Goal: Information Seeking & Learning: Find contact information

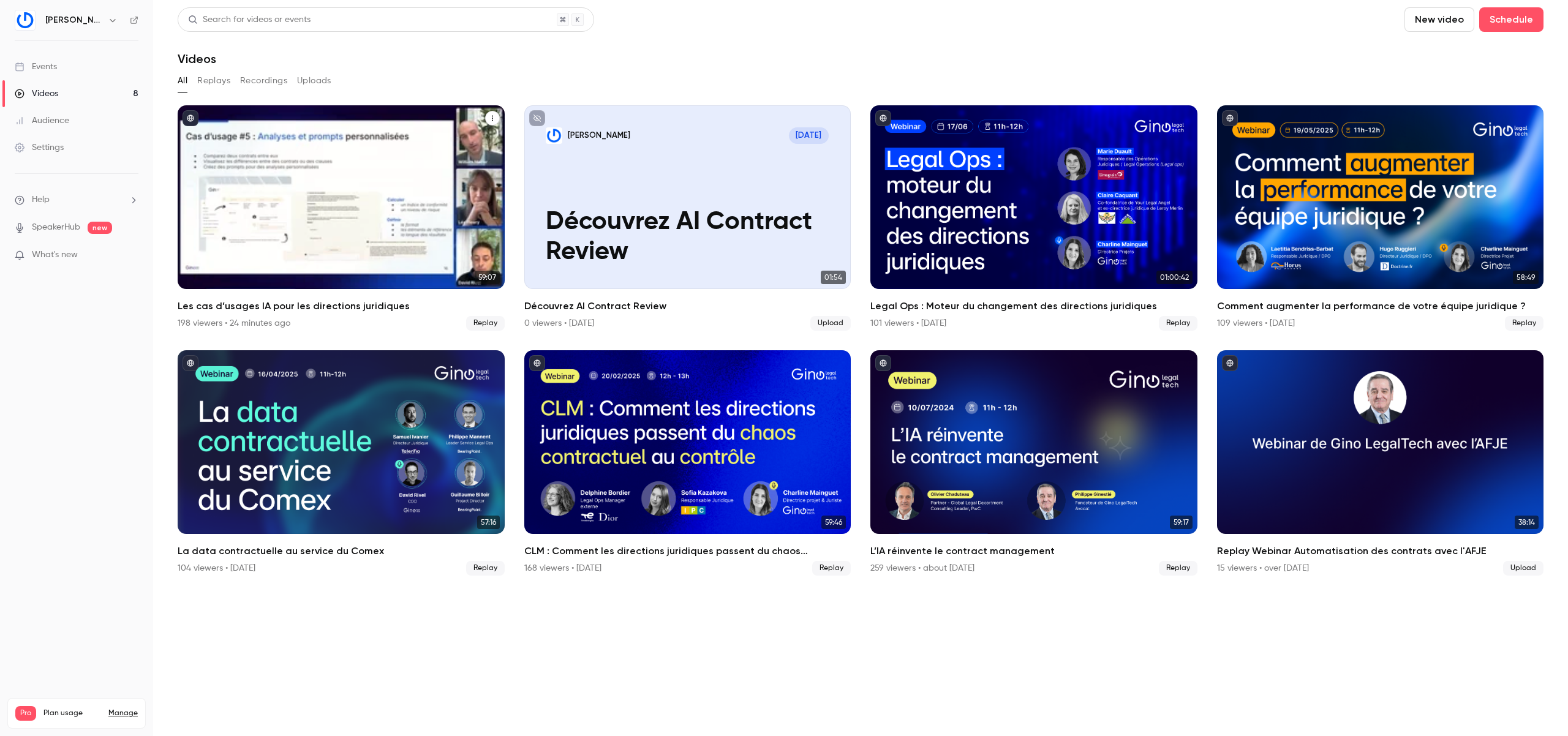
click at [350, 190] on div "Les cas d’usages IA pour les directions juridiques" at bounding box center [341, 197] width 327 height 183
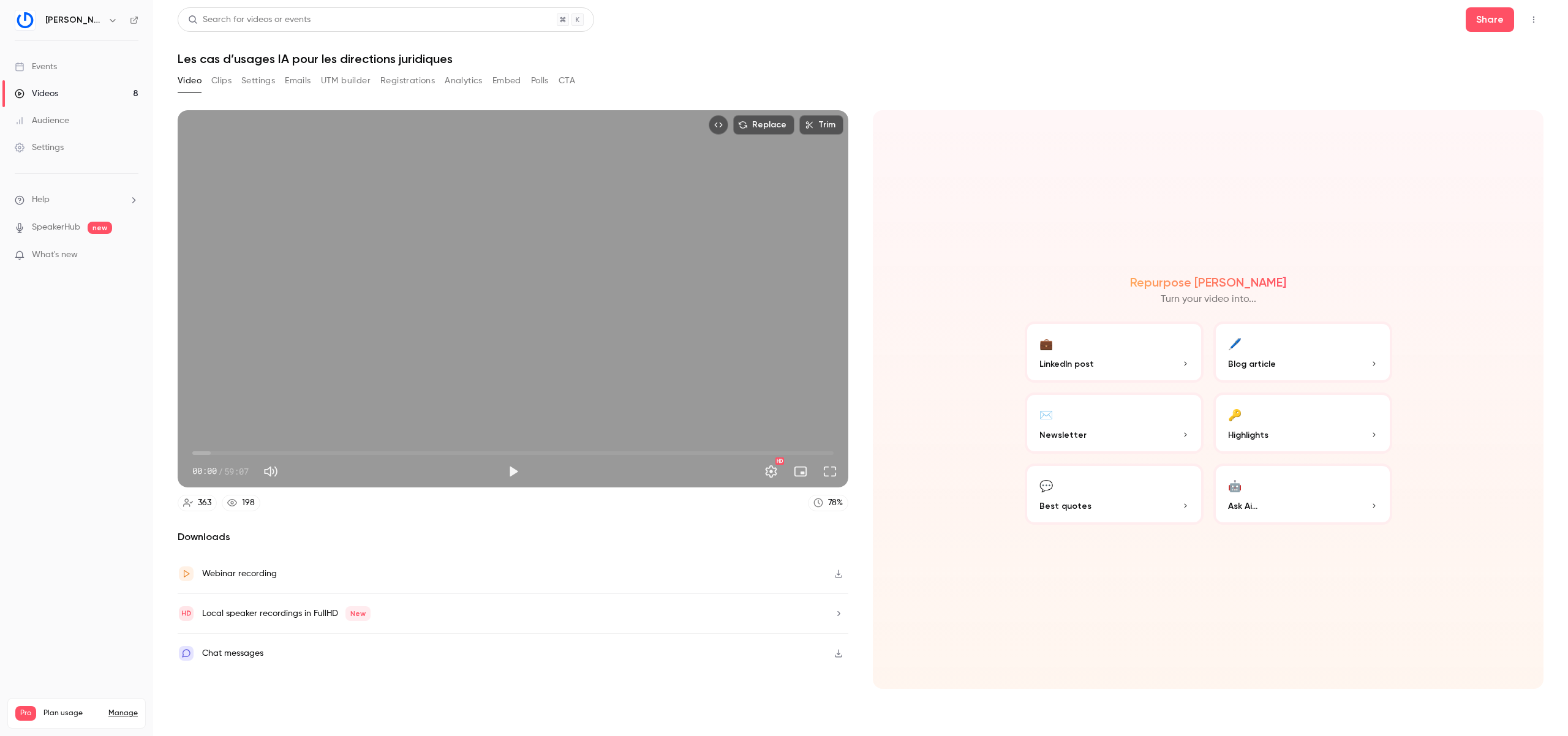
click at [278, 614] on div "Local speaker recordings in FullHD New" at bounding box center [286, 613] width 169 height 14
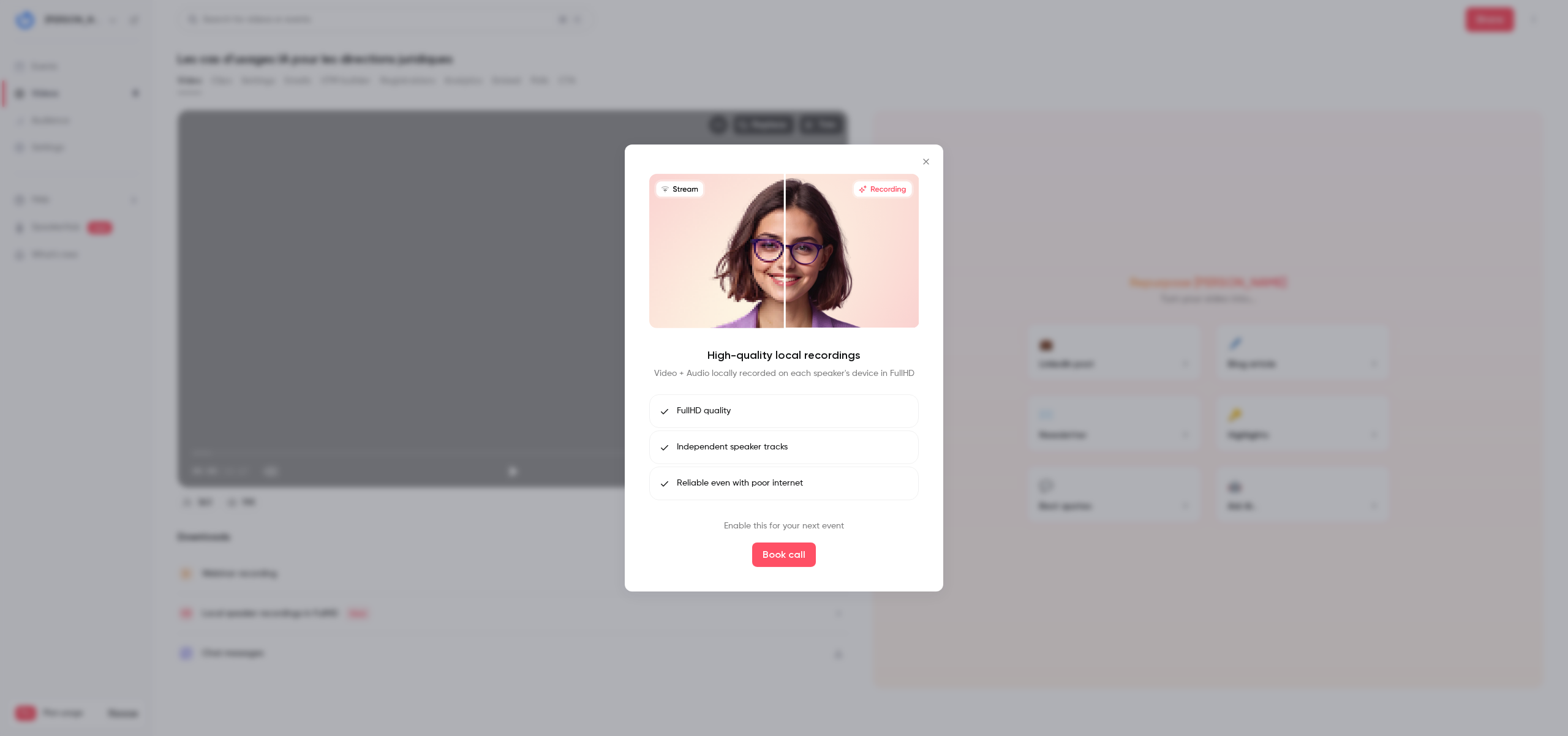
click at [927, 165] on icon "Close" at bounding box center [925, 161] width 14 height 9
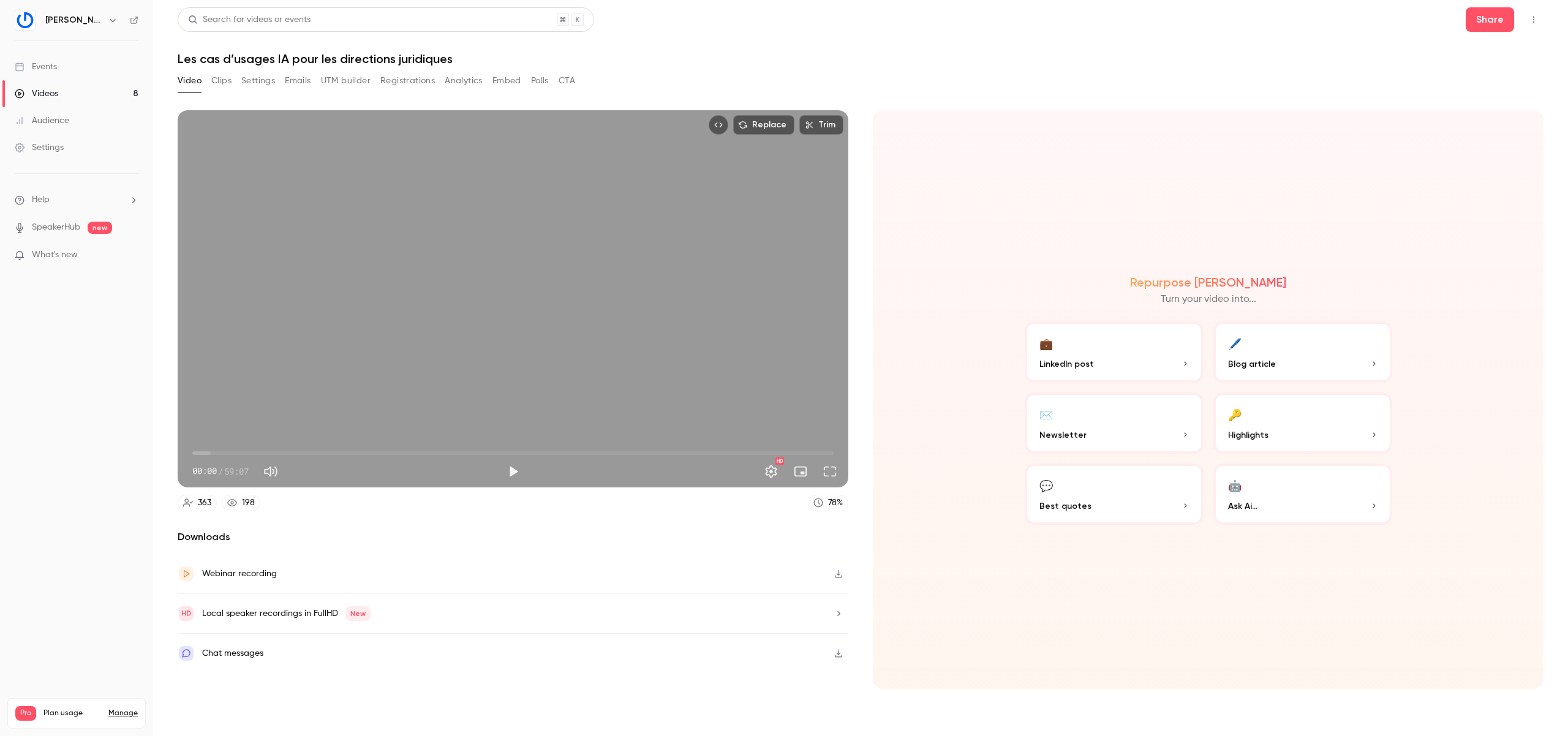
click at [329, 646] on div "Chat messages" at bounding box center [512, 653] width 670 height 39
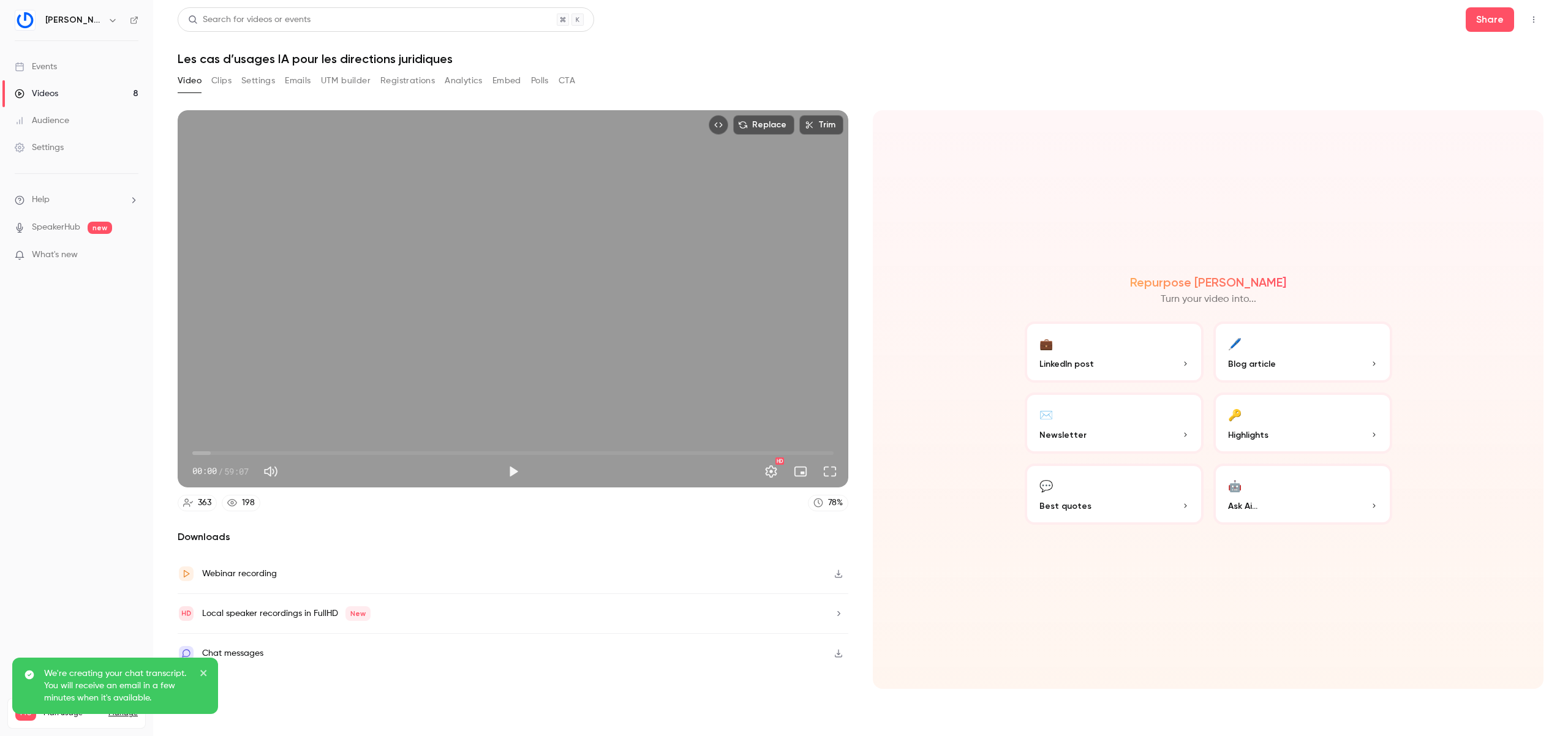
click at [321, 566] on div "Webinar recording" at bounding box center [512, 574] width 670 height 40
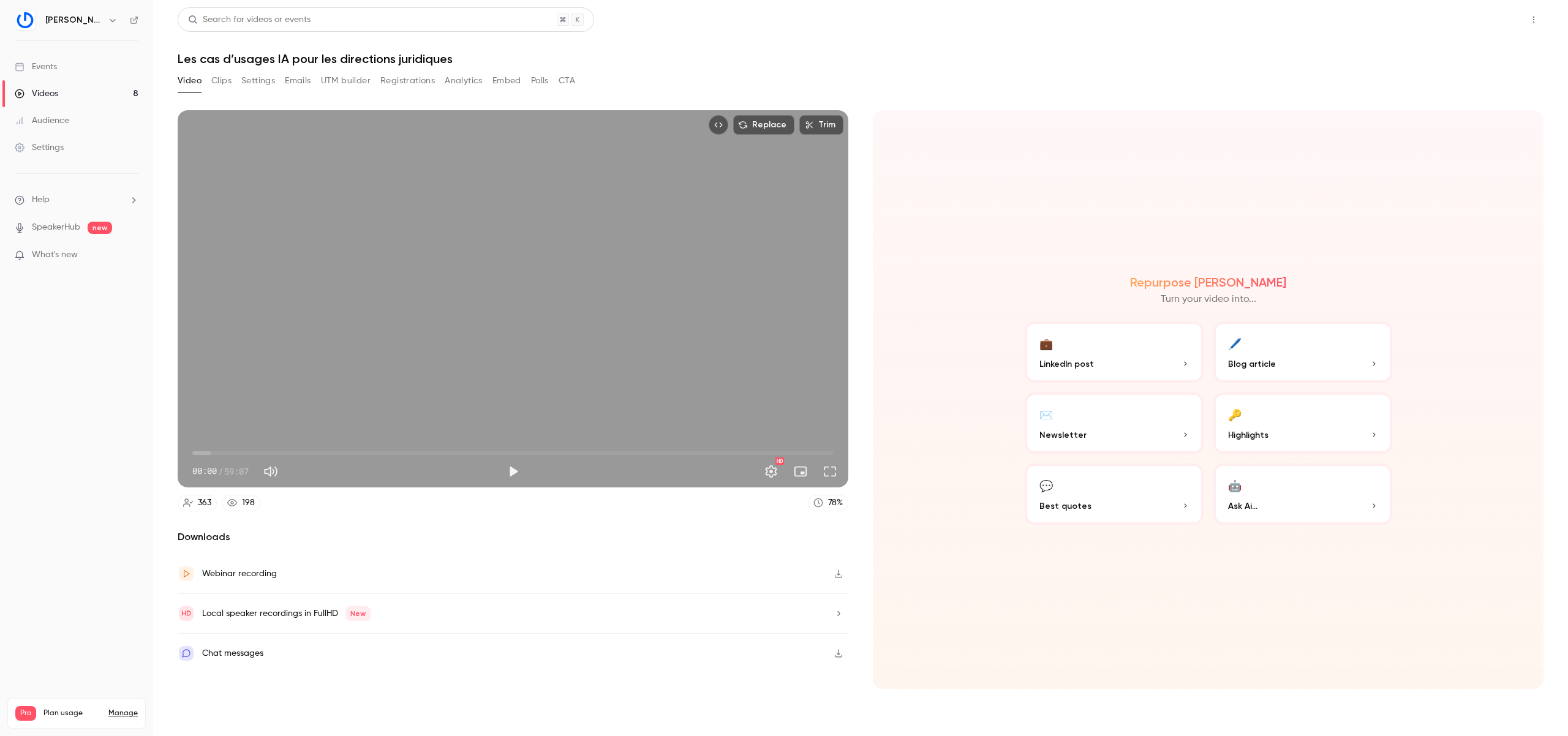
click at [1490, 20] on button "Share" at bounding box center [1490, 20] width 49 height 25
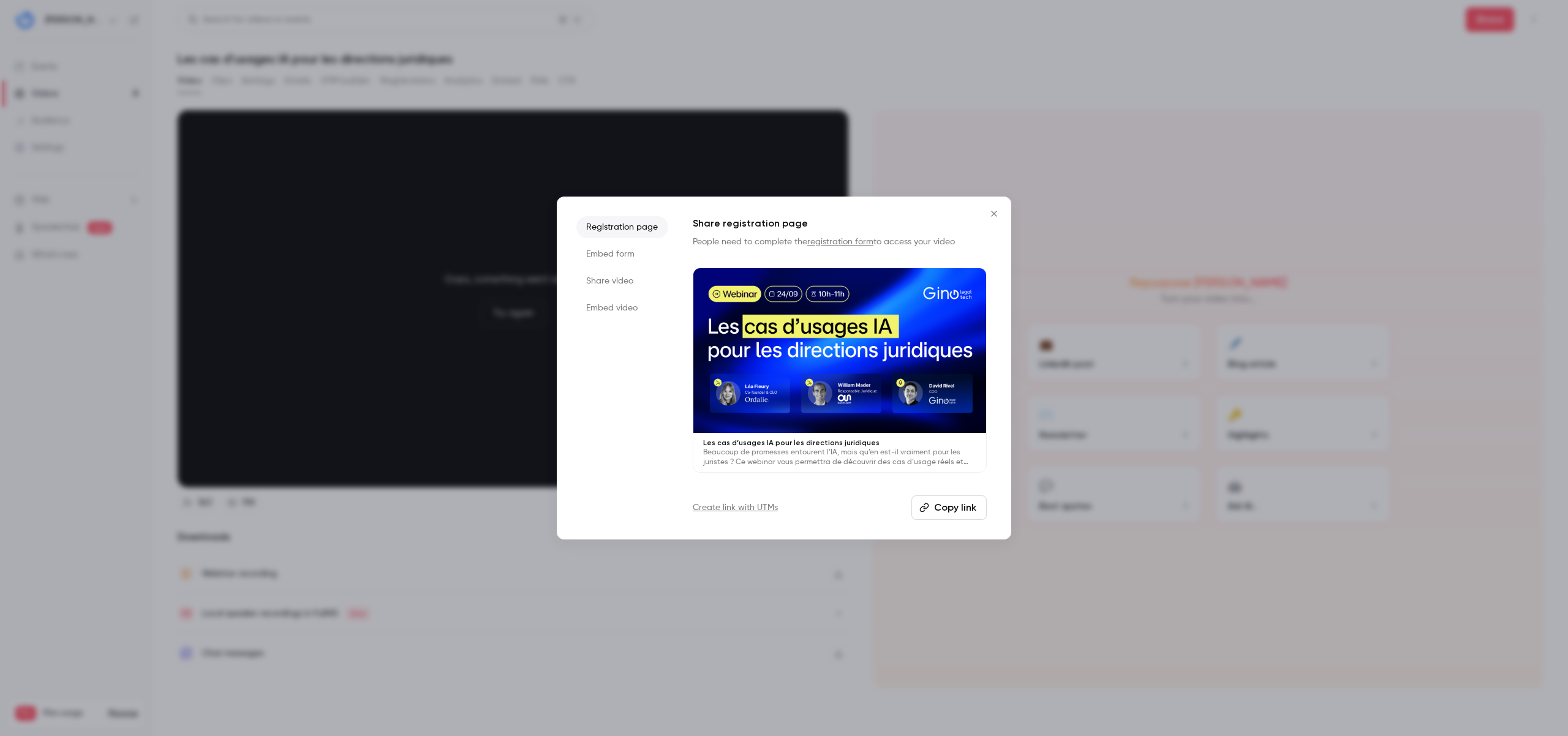
click at [615, 297] on li "Embed video" at bounding box center [622, 308] width 92 height 22
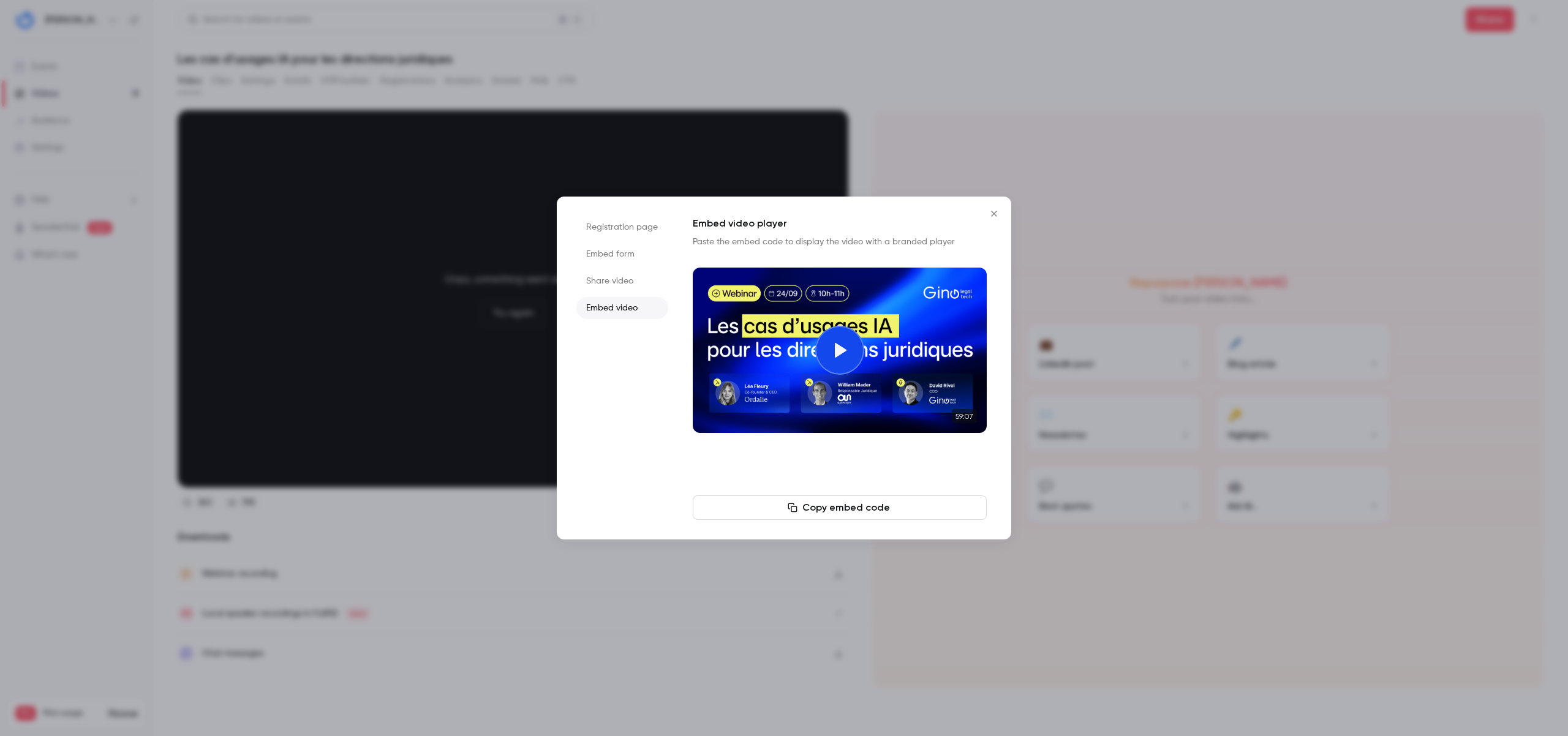
click at [615, 286] on li "Share video" at bounding box center [622, 281] width 92 height 22
click at [820, 505] on button "Copy link" at bounding box center [839, 507] width 294 height 25
click at [824, 347] on div at bounding box center [839, 350] width 49 height 49
click at [991, 216] on icon "Close" at bounding box center [993, 213] width 14 height 9
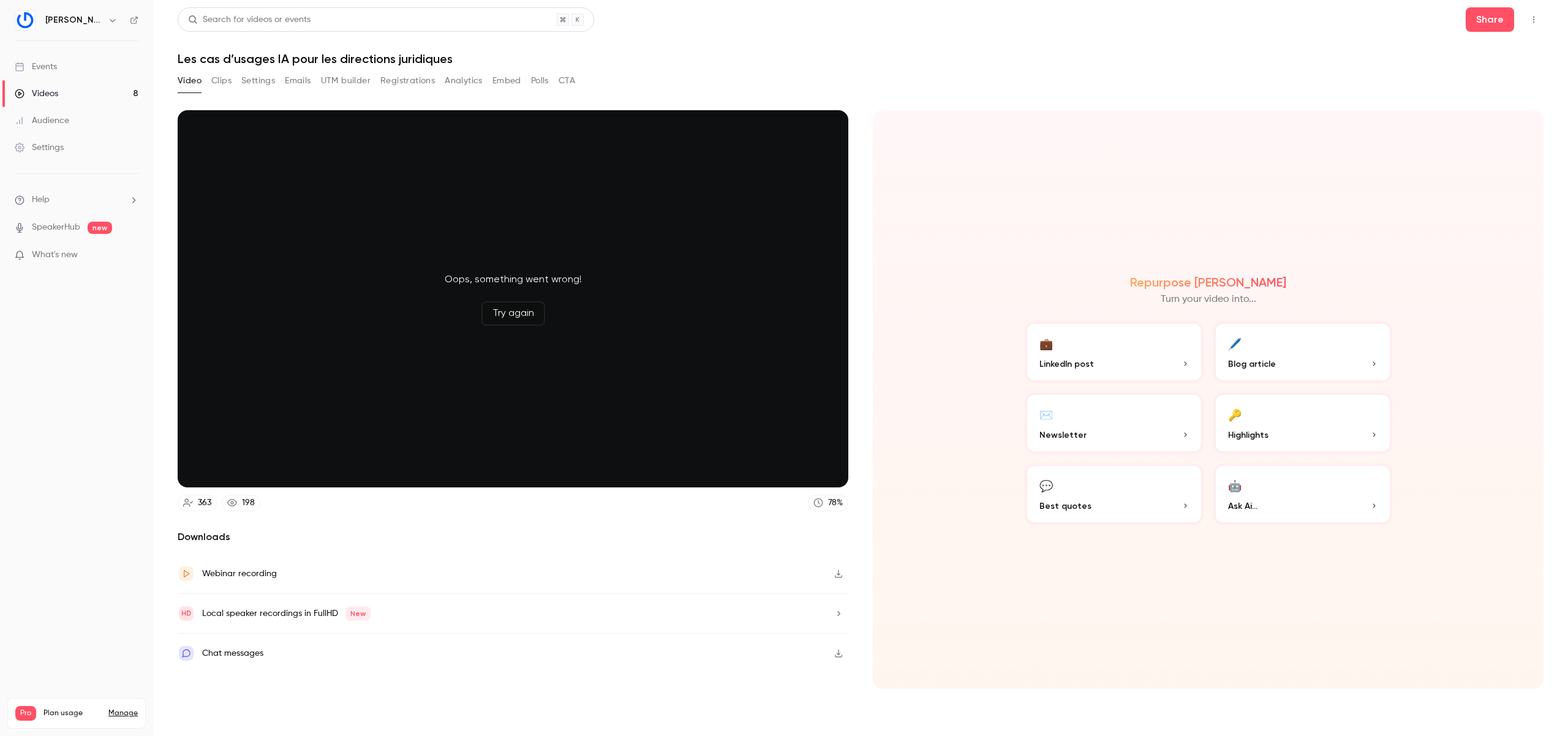
click at [403, 84] on button "Registrations" at bounding box center [408, 80] width 55 height 20
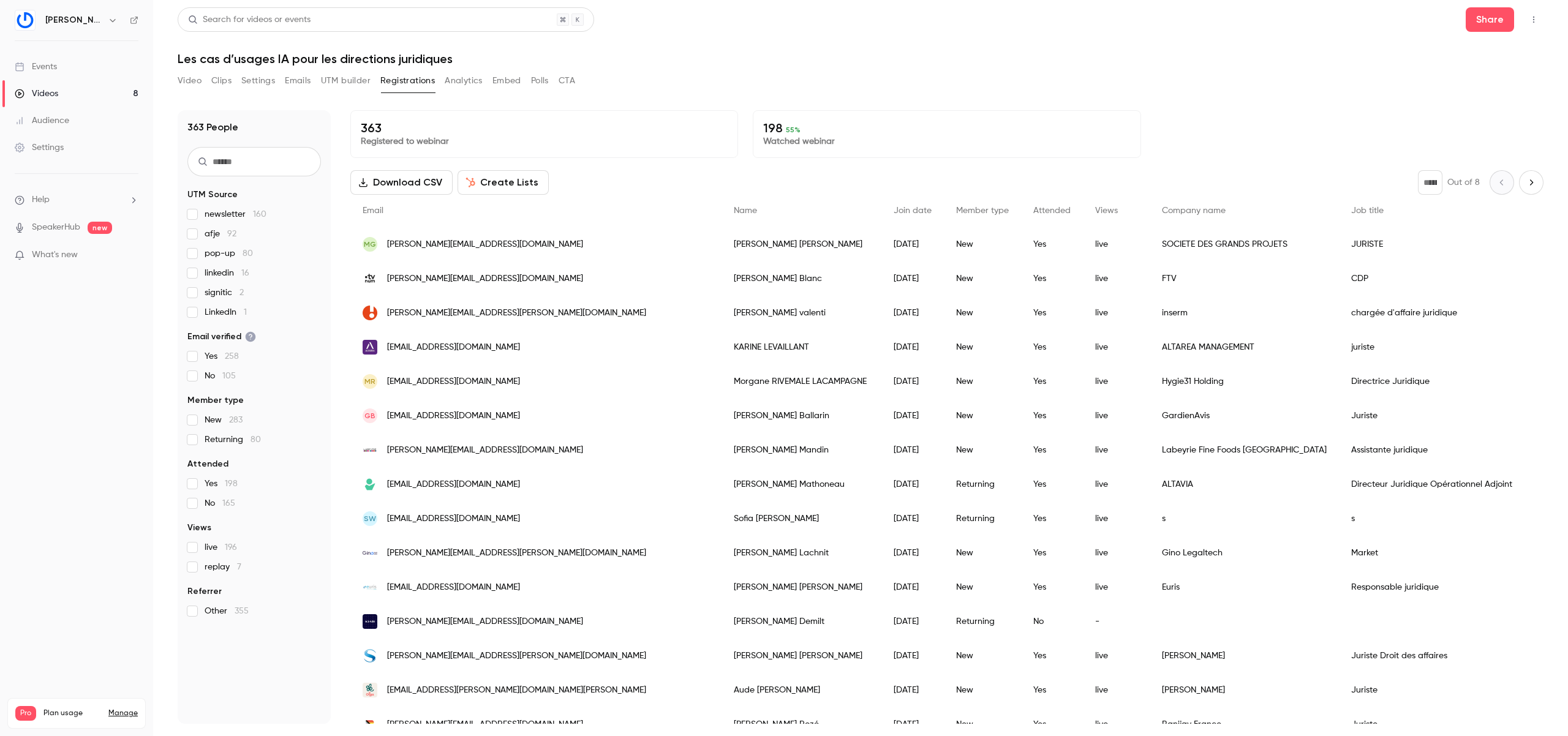
click at [466, 87] on button "Analytics" at bounding box center [463, 80] width 38 height 20
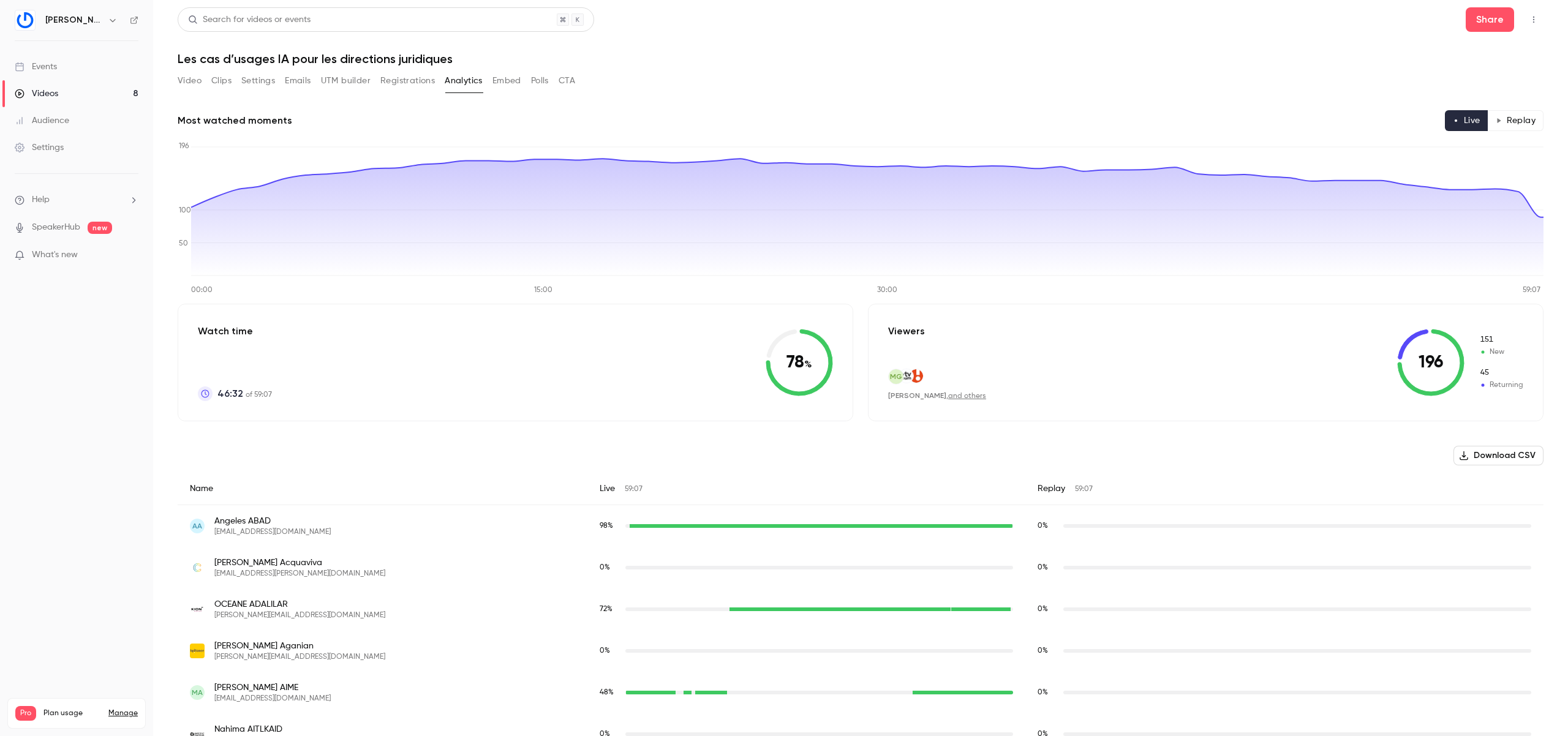
click at [408, 78] on button "Registrations" at bounding box center [408, 80] width 55 height 20
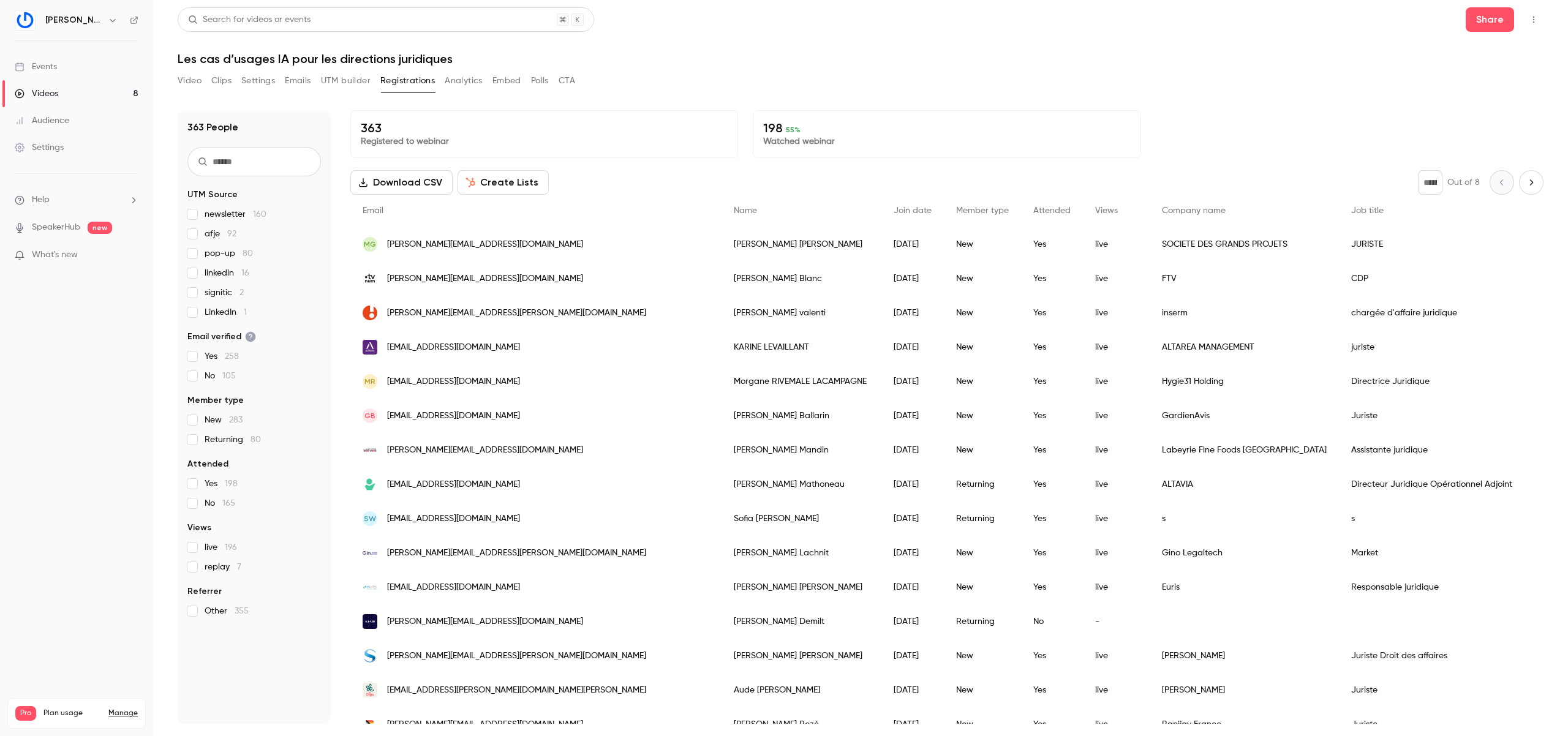
click at [536, 84] on button "Polls" at bounding box center [540, 80] width 18 height 20
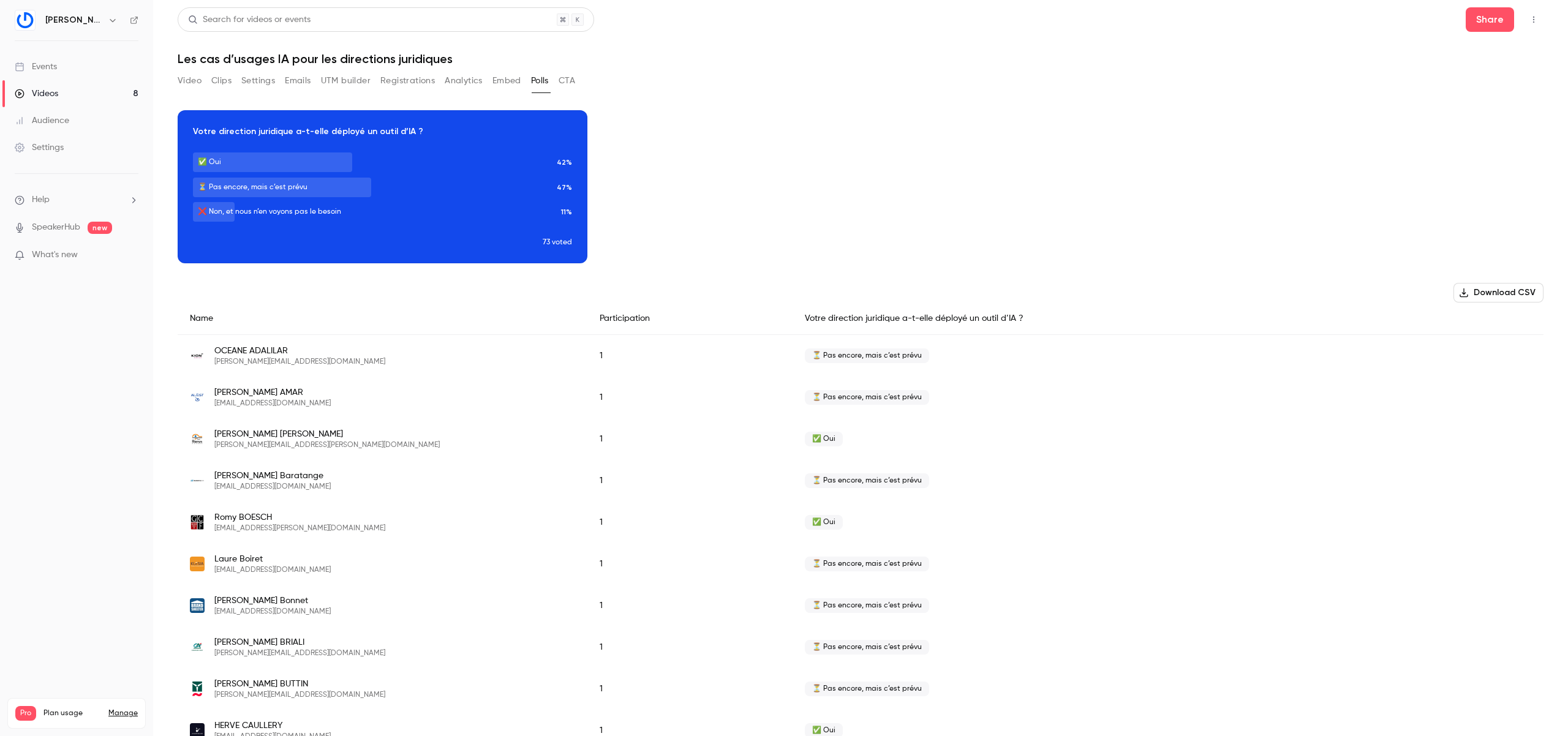
click at [573, 76] on button "CTA" at bounding box center [566, 80] width 16 height 20
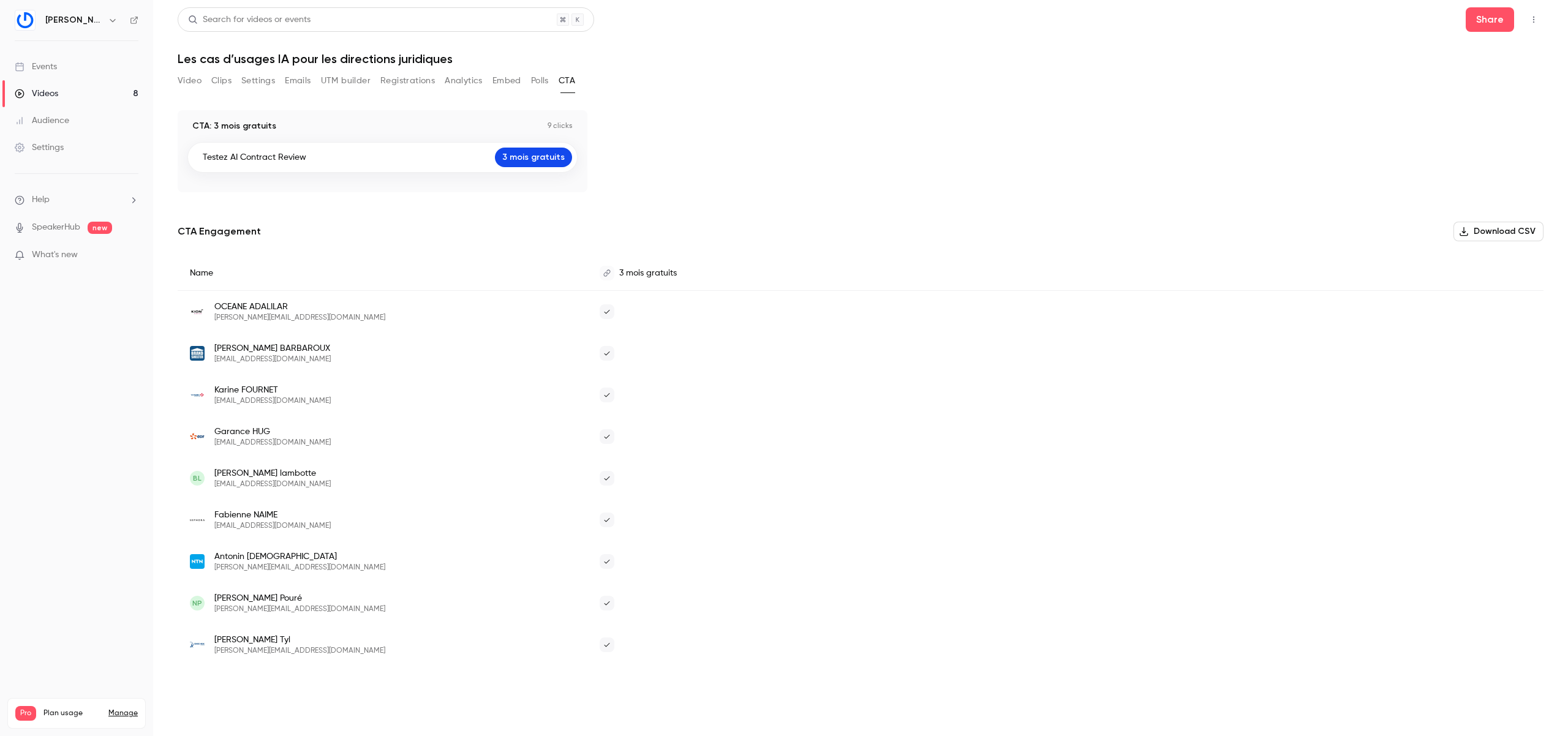
click at [471, 79] on button "Analytics" at bounding box center [463, 80] width 38 height 20
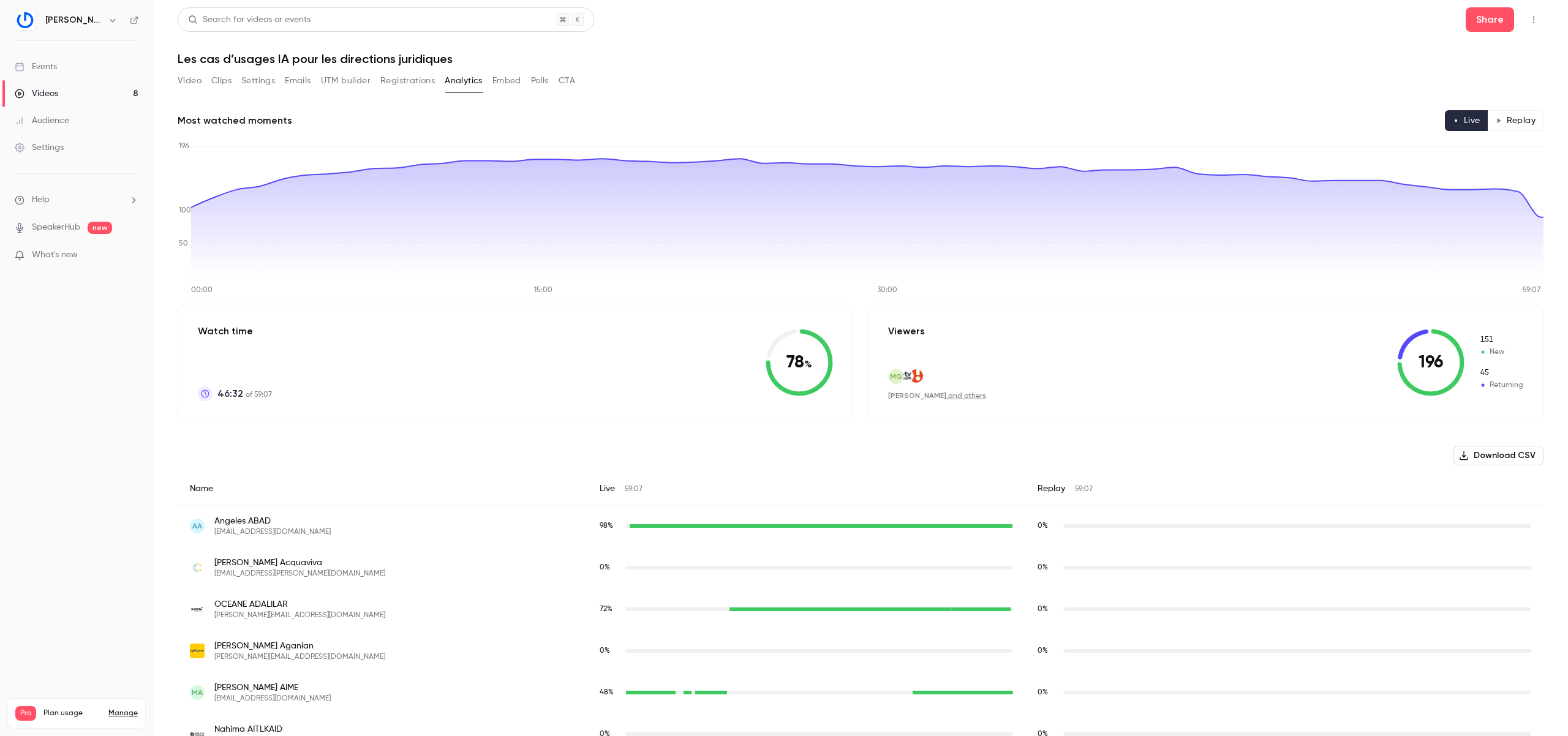
click at [408, 78] on button "Registrations" at bounding box center [408, 80] width 55 height 20
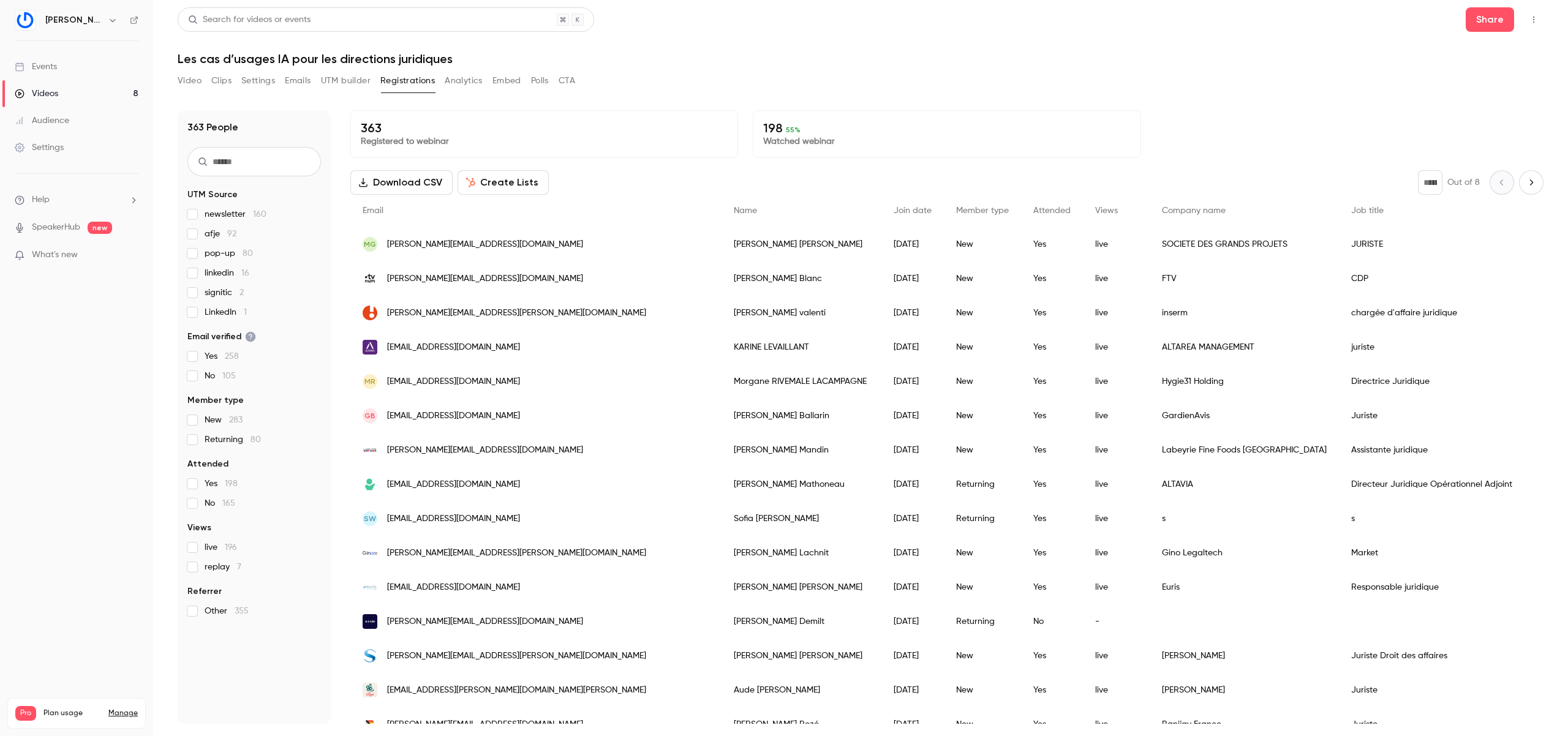
click at [339, 78] on button "UTM builder" at bounding box center [345, 80] width 49 height 20
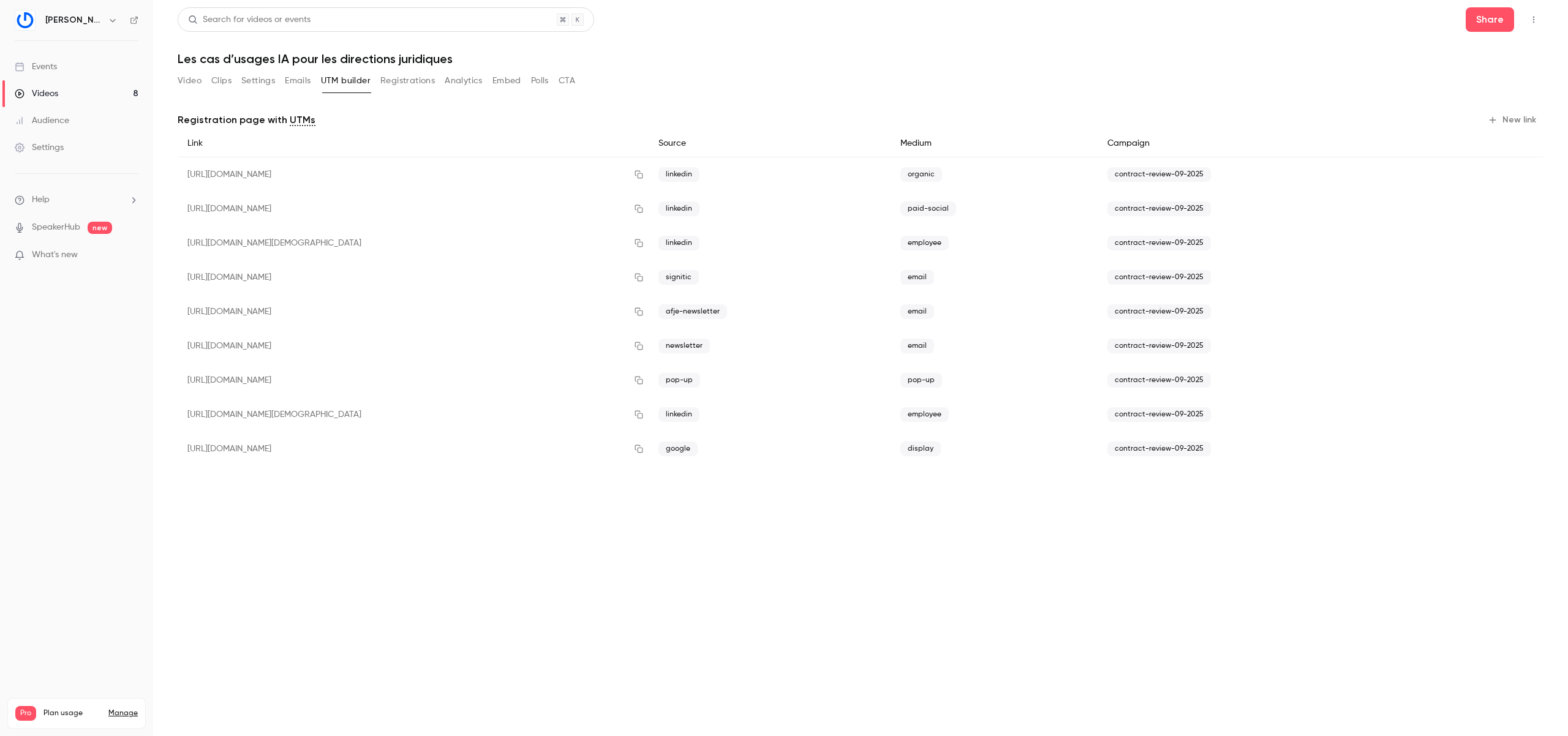
click at [298, 78] on button "Emails" at bounding box center [298, 80] width 26 height 20
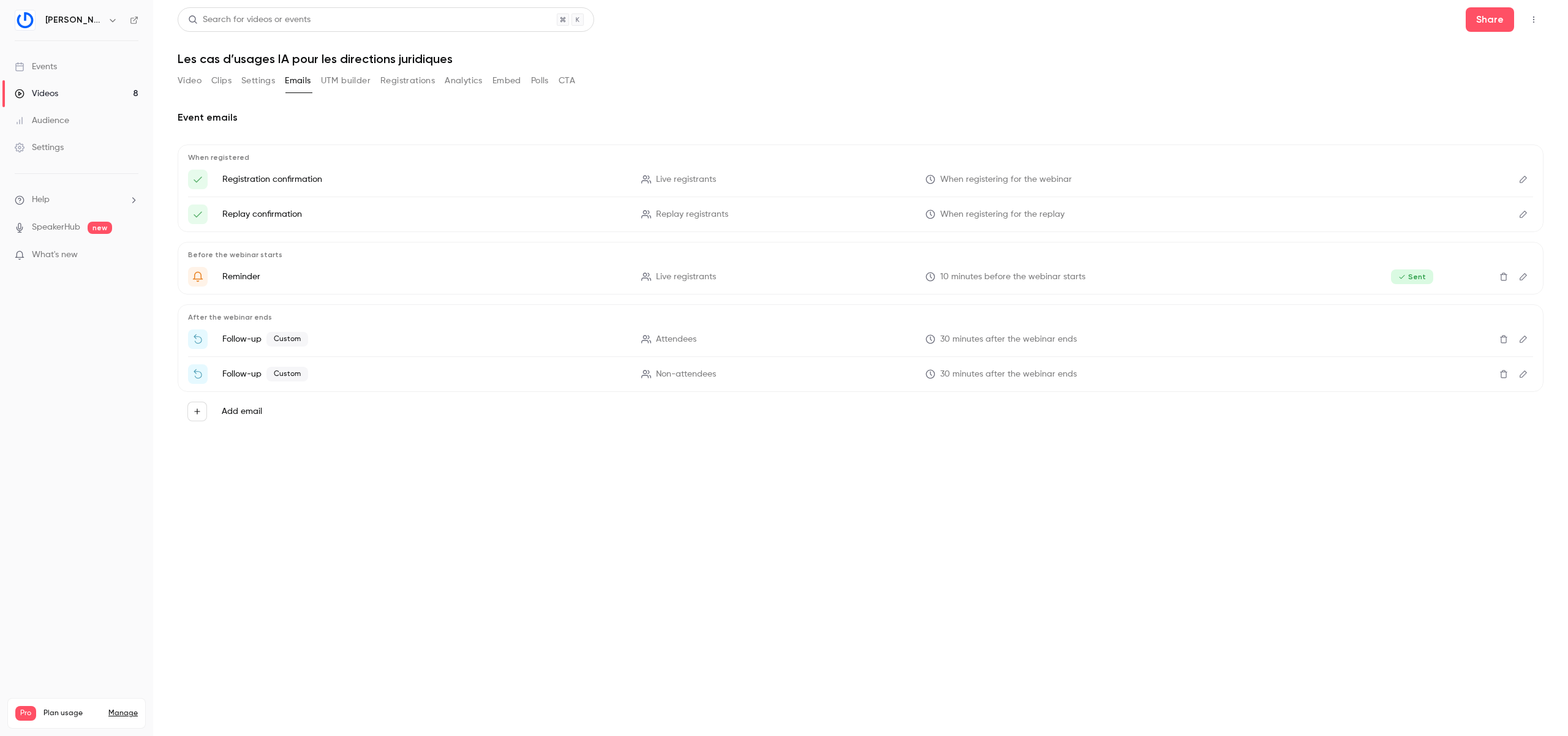
click at [268, 78] on button "Settings" at bounding box center [258, 80] width 34 height 20
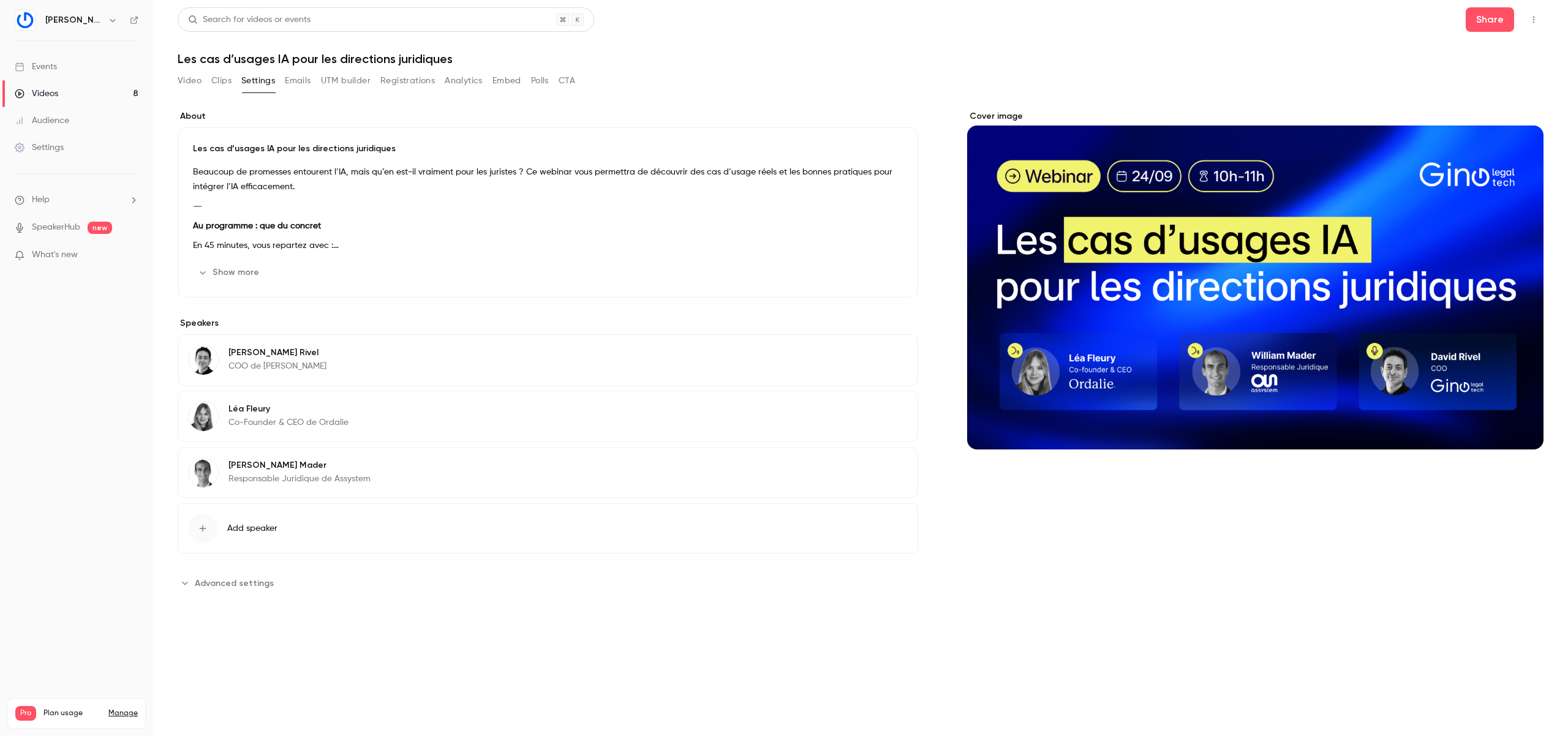
click at [223, 80] on button "Clips" at bounding box center [222, 80] width 20 height 20
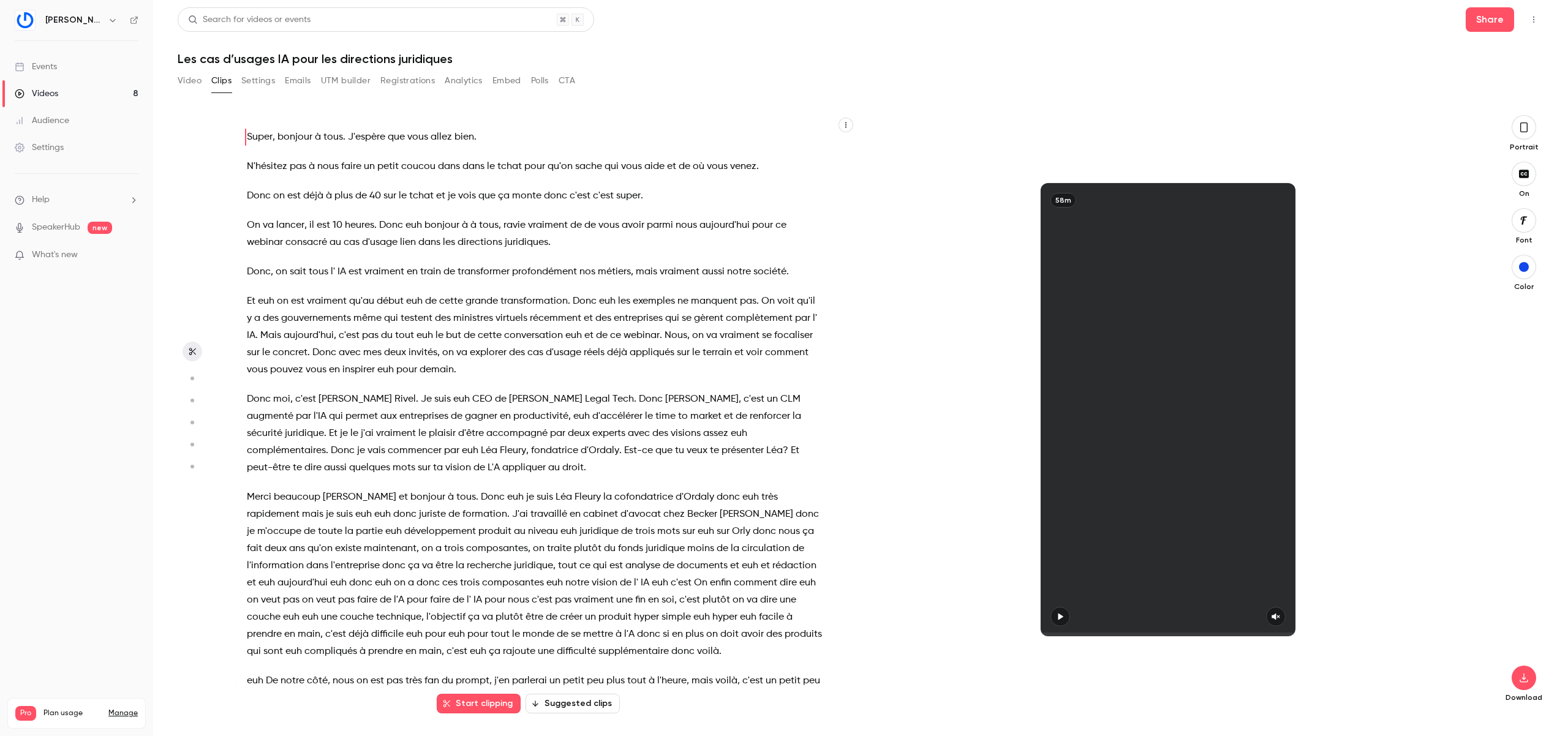
click at [195, 77] on button "Video" at bounding box center [189, 80] width 24 height 20
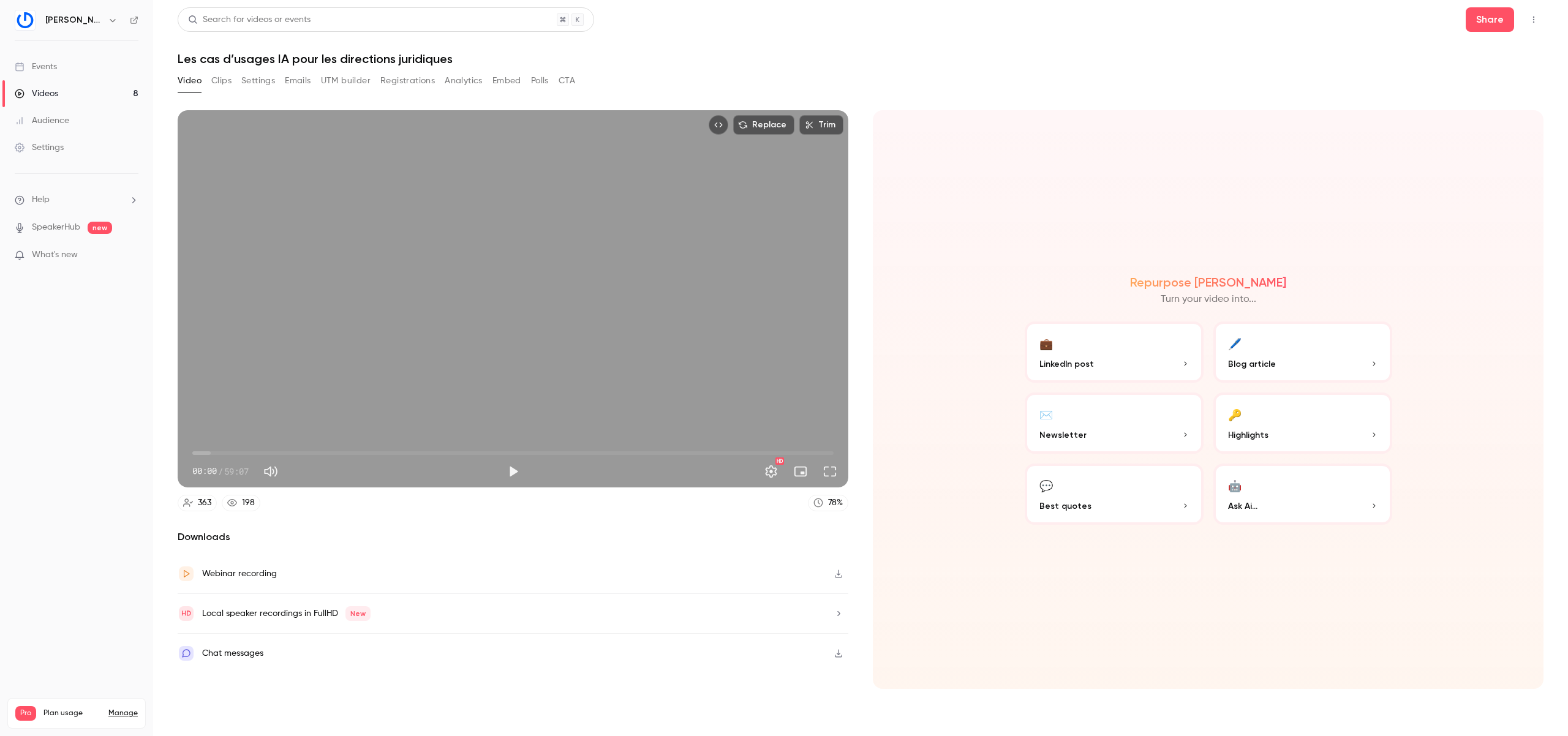
click at [229, 658] on div "Chat messages" at bounding box center [233, 653] width 61 height 14
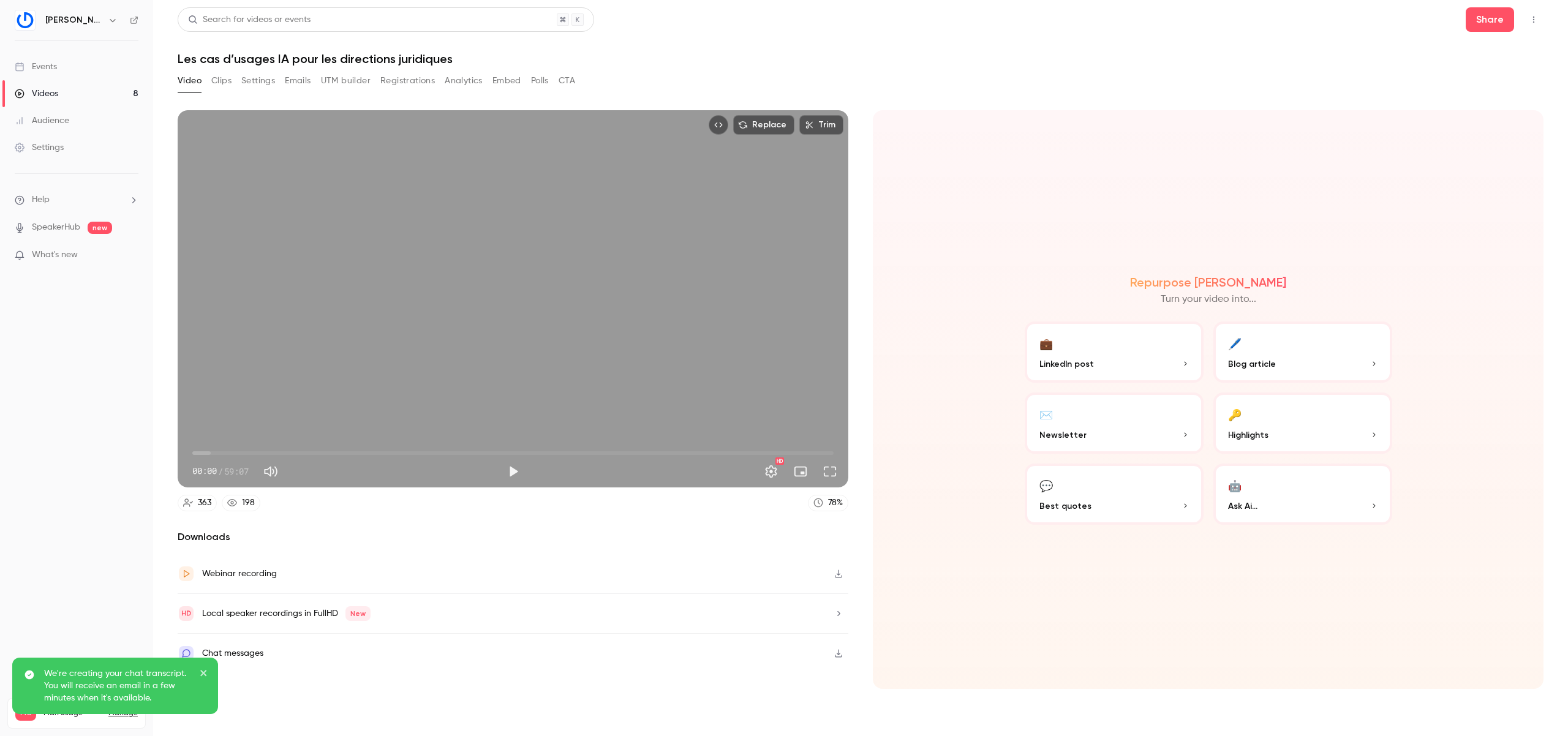
click at [153, 681] on p "We're creating your chat transcript. You will receive an email in a few minutes…" at bounding box center [118, 686] width 147 height 37
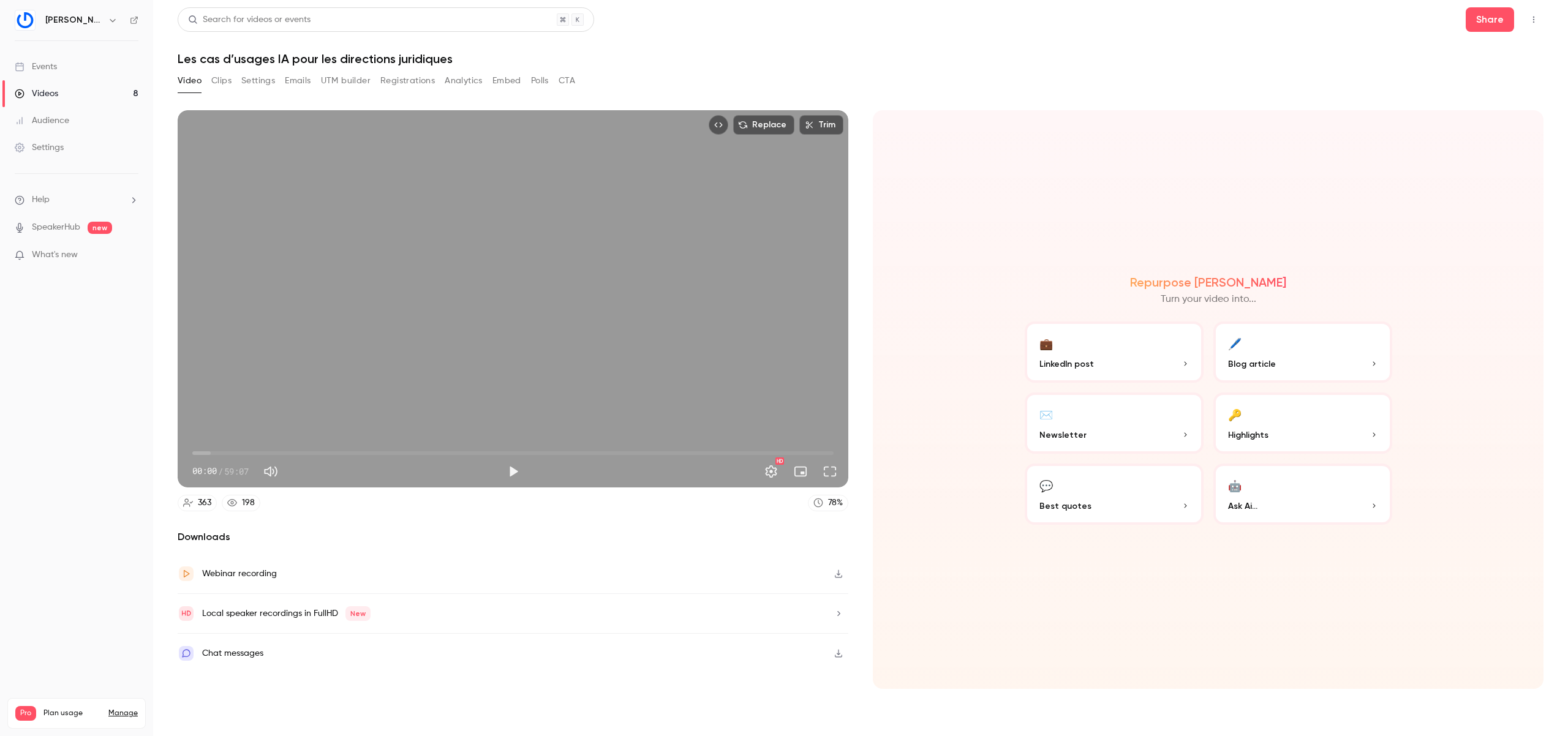
click at [392, 81] on button "Registrations" at bounding box center [408, 80] width 55 height 20
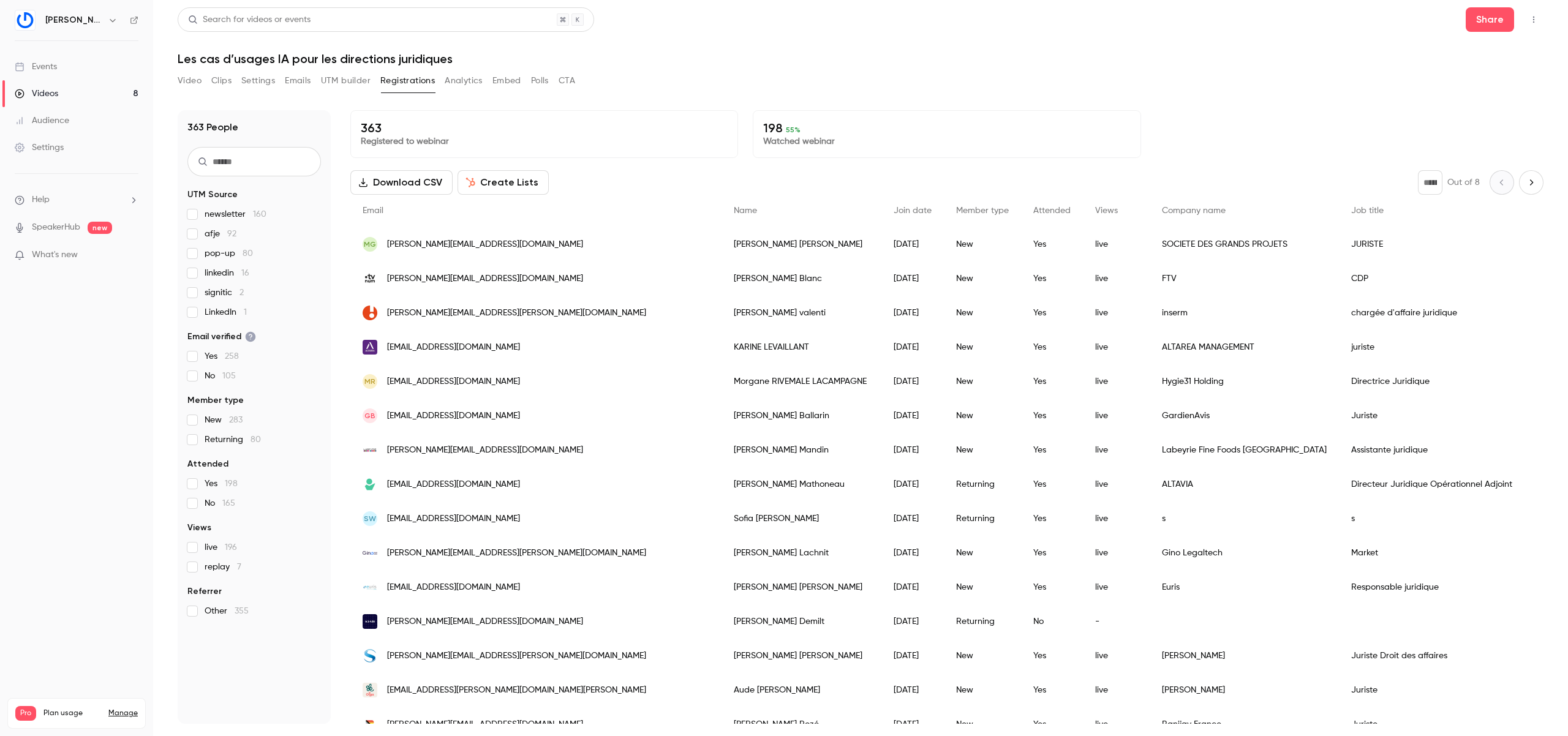
click at [284, 155] on input "text" at bounding box center [254, 161] width 134 height 29
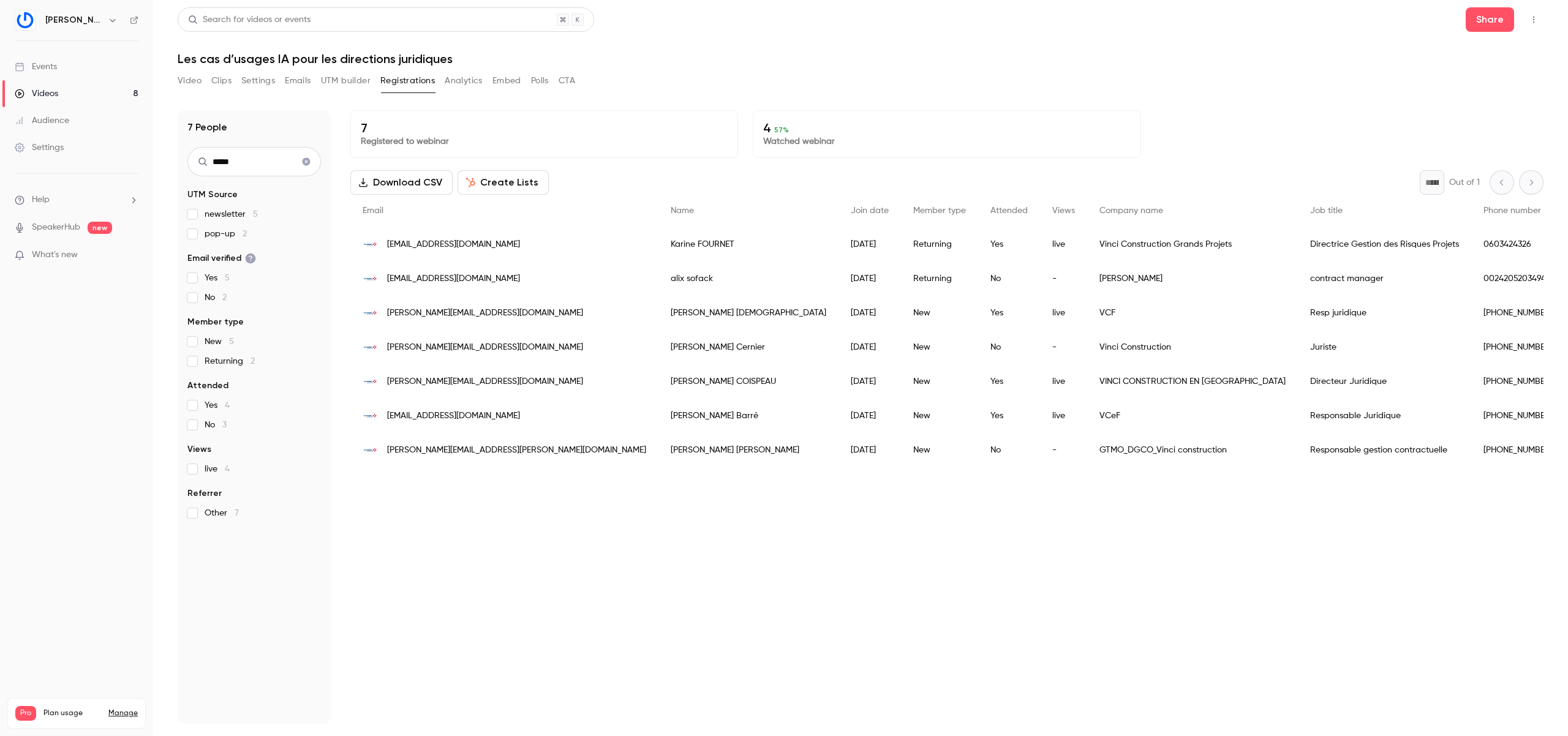
type input "*****"
click at [1298, 246] on div "Directrice Gestion des Risques Projets" at bounding box center [1384, 244] width 173 height 34
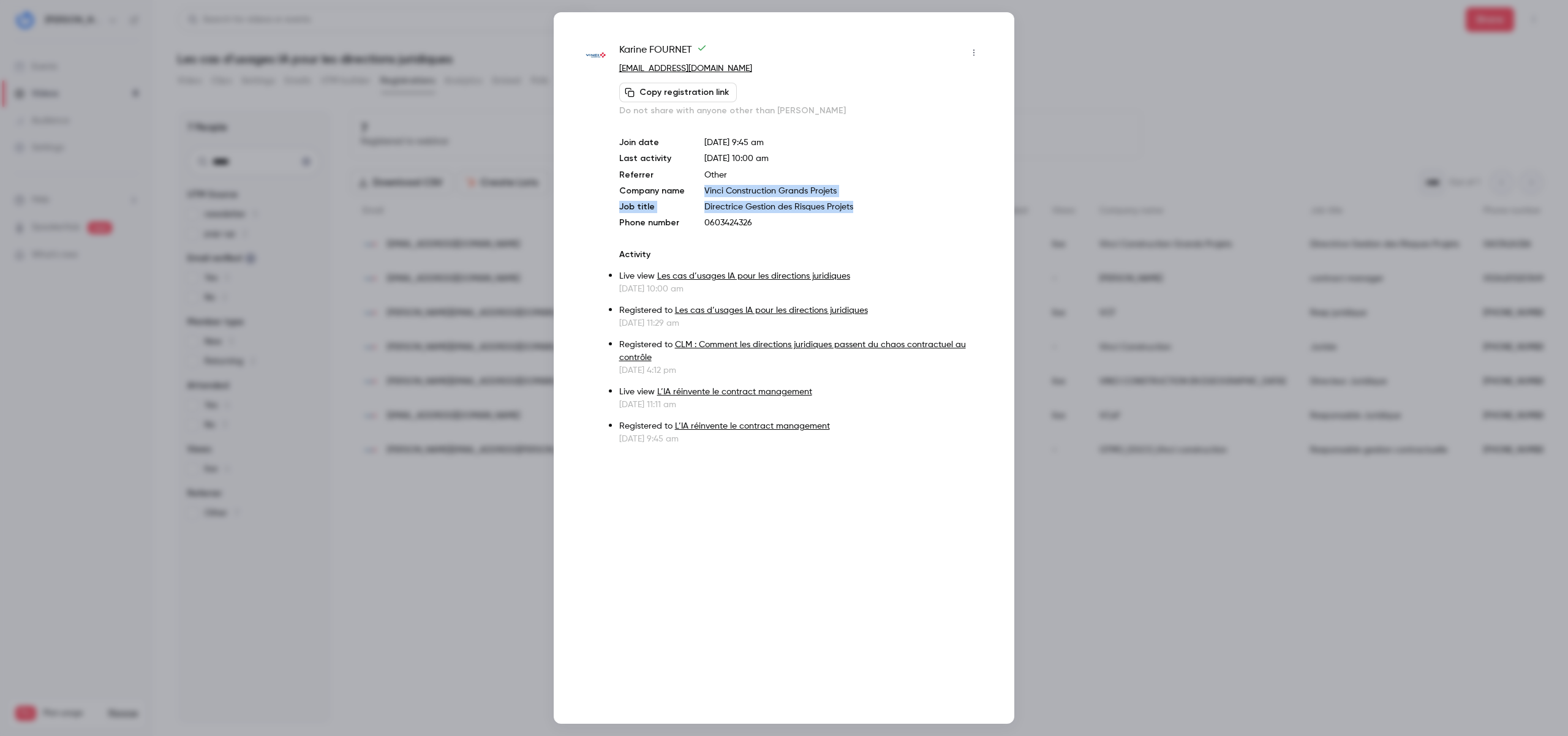
drag, startPoint x: 860, startPoint y: 206, endPoint x: 700, endPoint y: 190, distance: 160.8
click at [700, 190] on div "Join date [DATE] 9:45 am Last activity [DATE] 10:00 am Referrer Other Company n…" at bounding box center [801, 183] width 364 height 92
copy div "Vinci Construction Grands Projets Job title Directrice Gestion des Risques Proj…"
click at [454, 304] on div at bounding box center [784, 368] width 1568 height 736
click at [454, 304] on div "[PERSON_NAME][EMAIL_ADDRESS][DOMAIN_NAME]" at bounding box center [504, 313] width 308 height 34
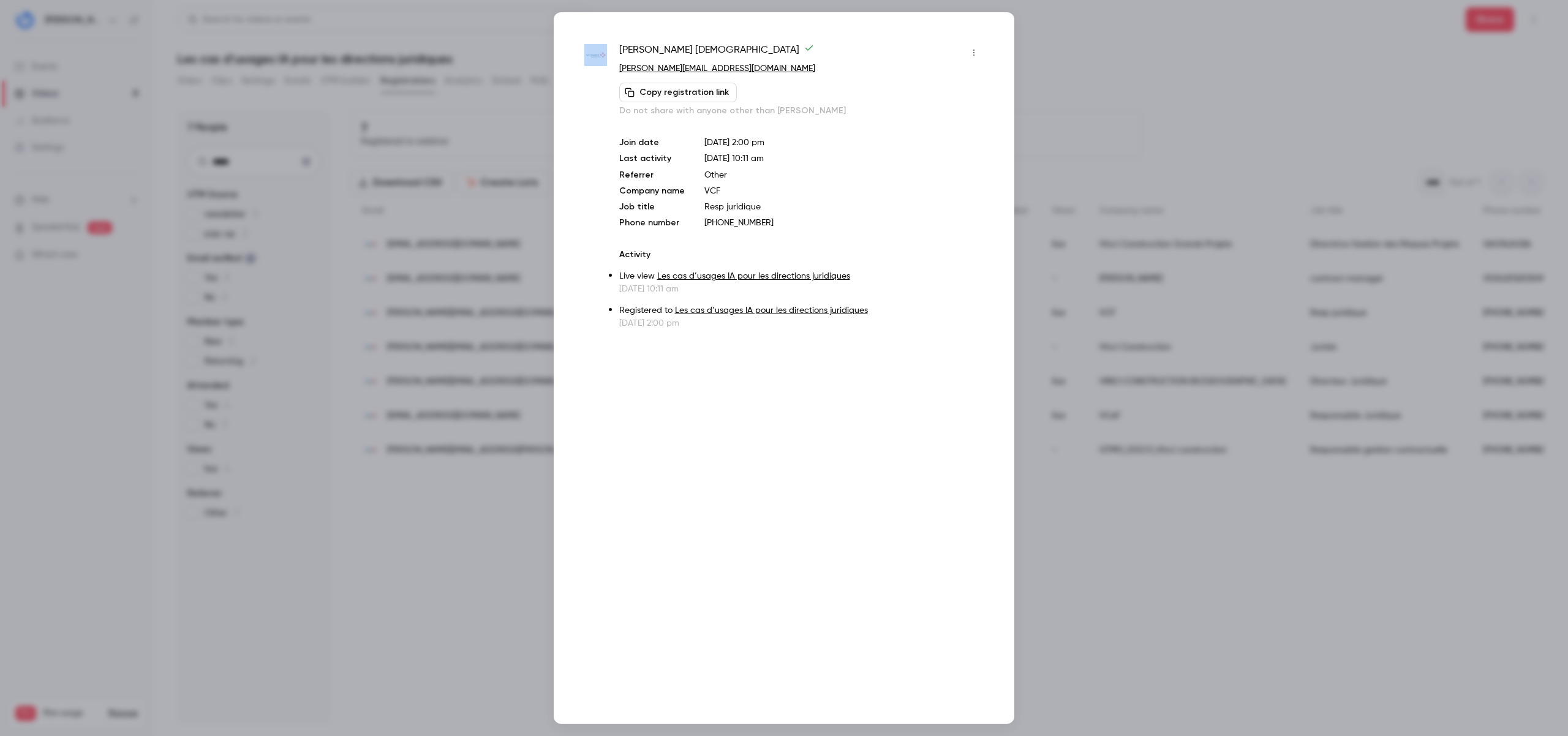
click at [454, 304] on div at bounding box center [784, 368] width 1568 height 736
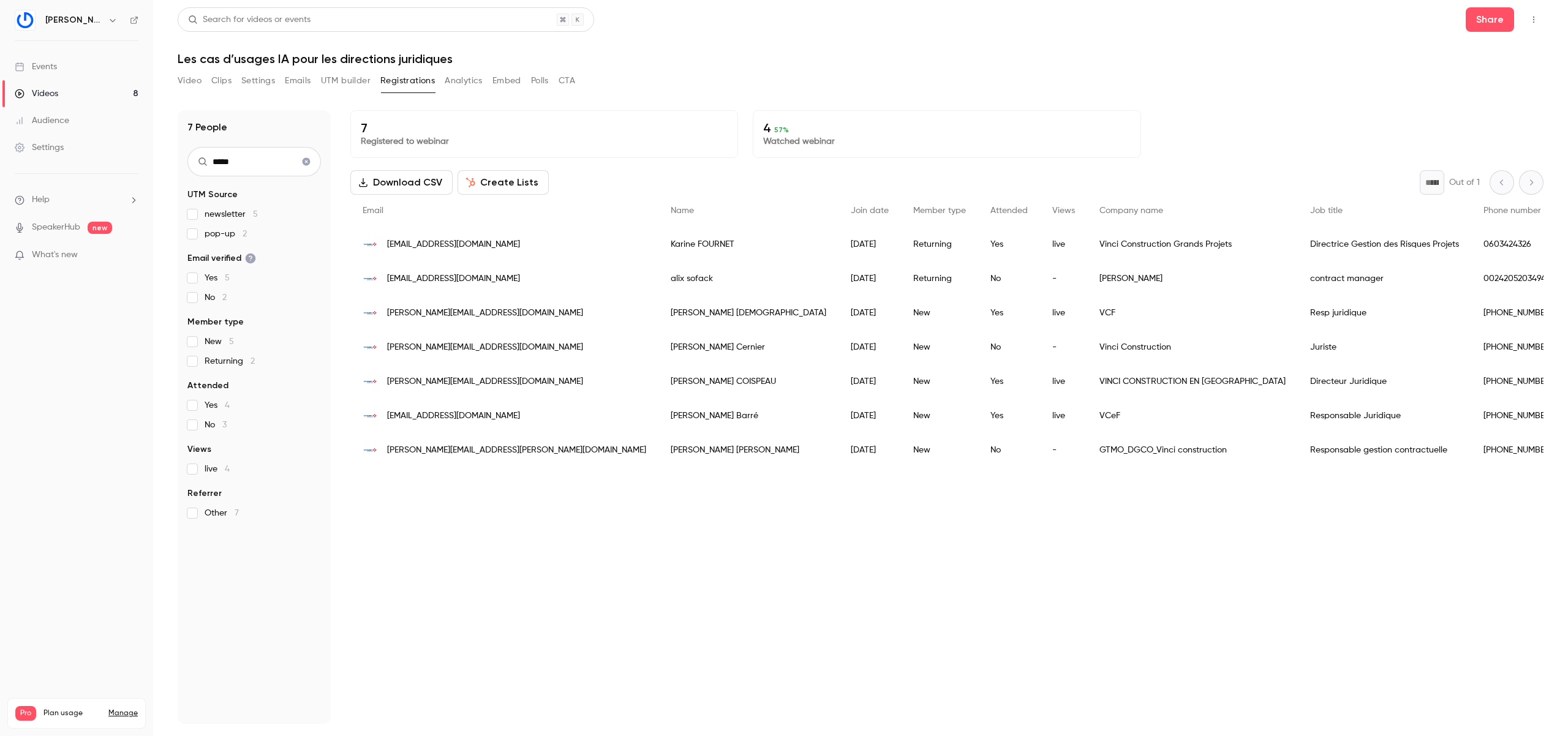
click at [396, 87] on button "Registrations" at bounding box center [408, 80] width 55 height 20
click at [308, 159] on icon "Clear search" at bounding box center [306, 161] width 8 height 8
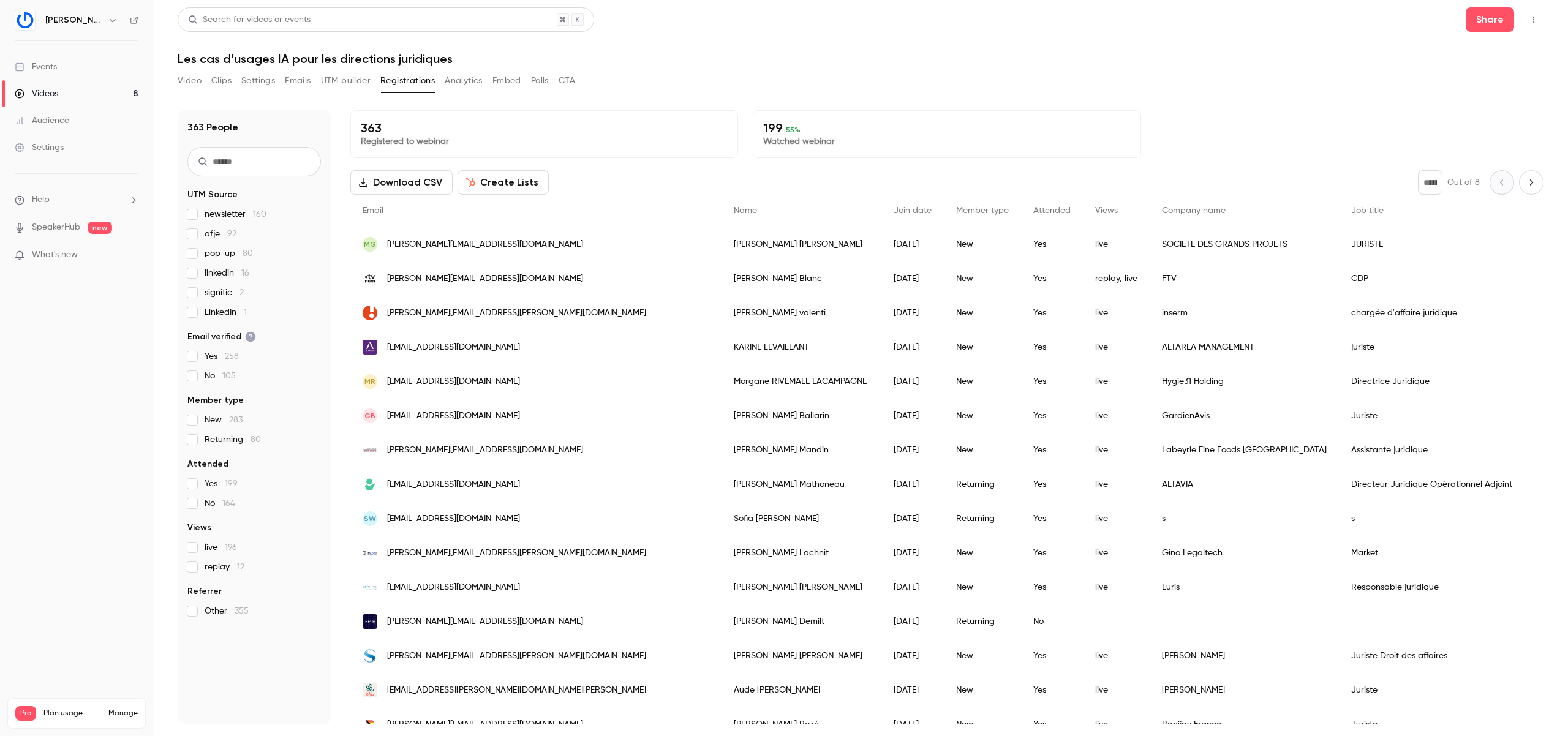
click at [116, 84] on link "Videos 8" at bounding box center [77, 94] width 153 height 27
